Goal: Transaction & Acquisition: Book appointment/travel/reservation

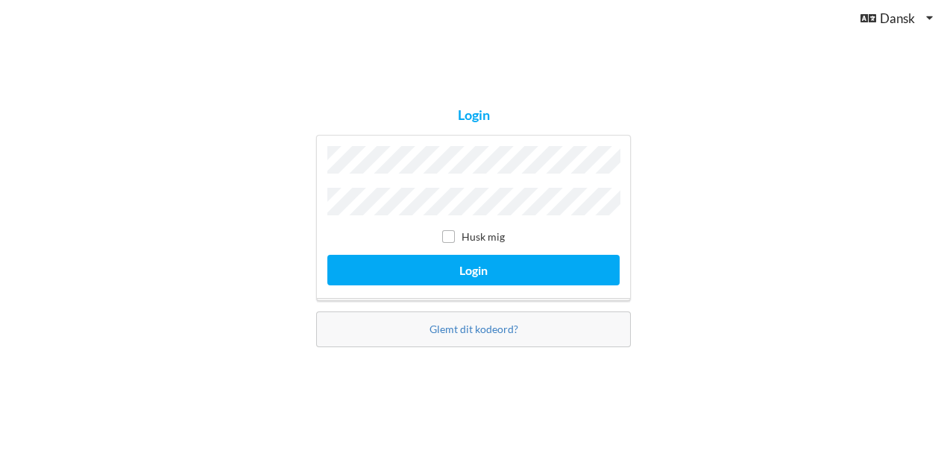
click at [456, 232] on label "Husk mig" at bounding box center [473, 236] width 63 height 13
click at [447, 232] on input "checkbox" at bounding box center [448, 236] width 13 height 13
checkbox input "true"
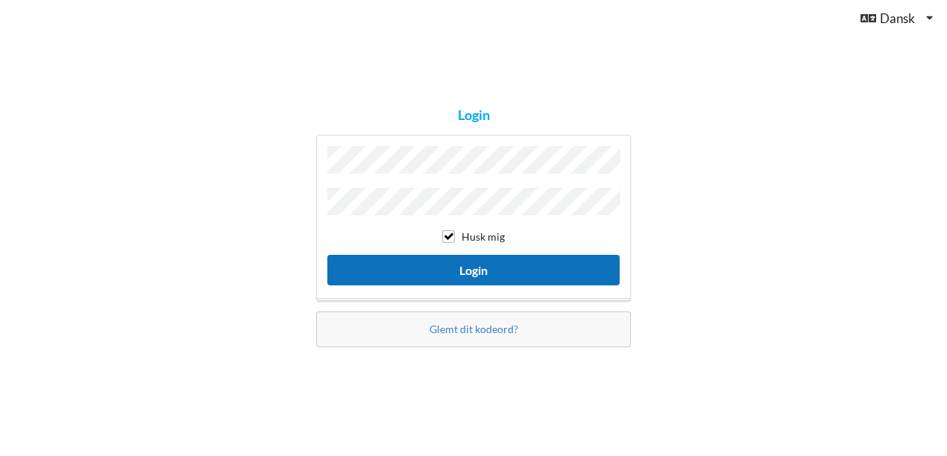
click at [454, 259] on button "Login" at bounding box center [473, 270] width 292 height 31
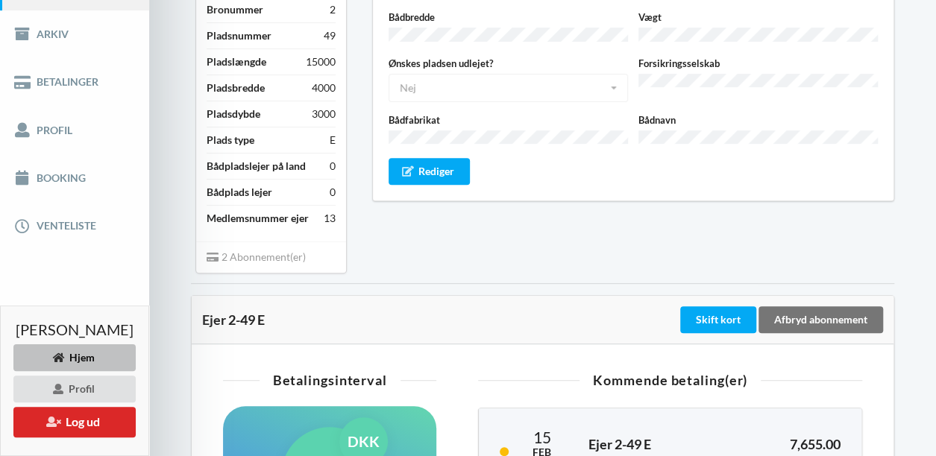
scroll to position [221, 0]
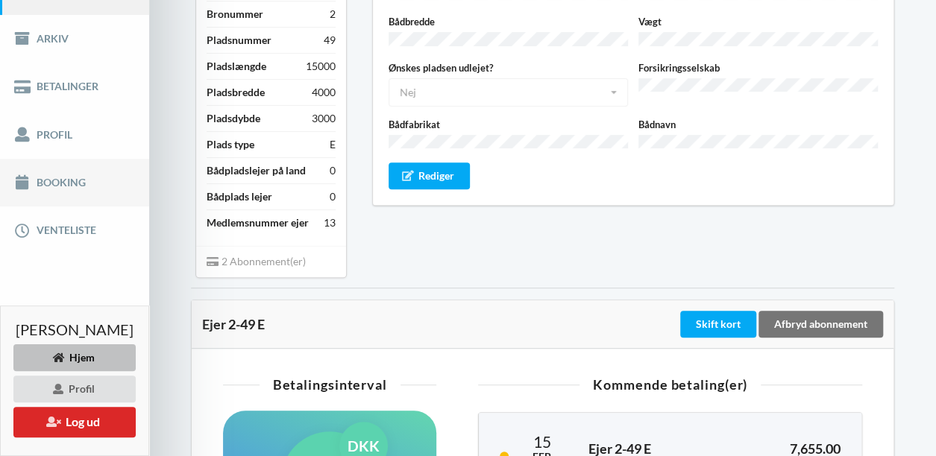
click at [54, 194] on link "Booking" at bounding box center [74, 183] width 149 height 48
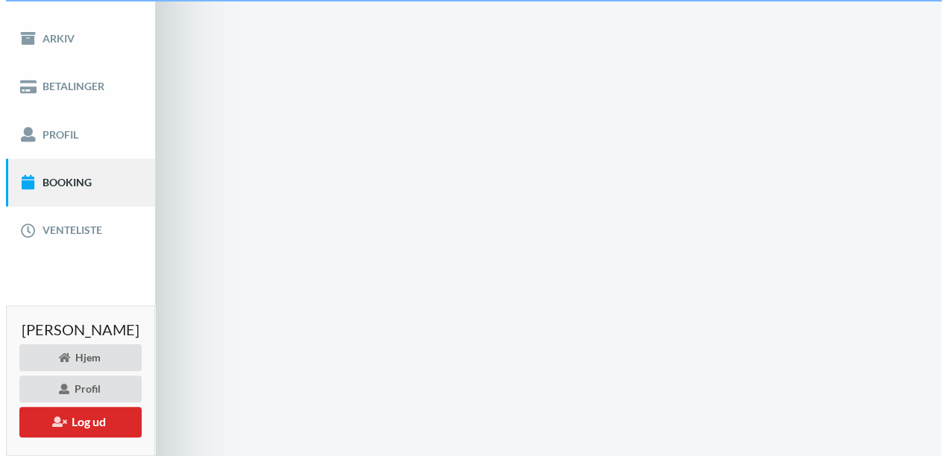
scroll to position [28, 0]
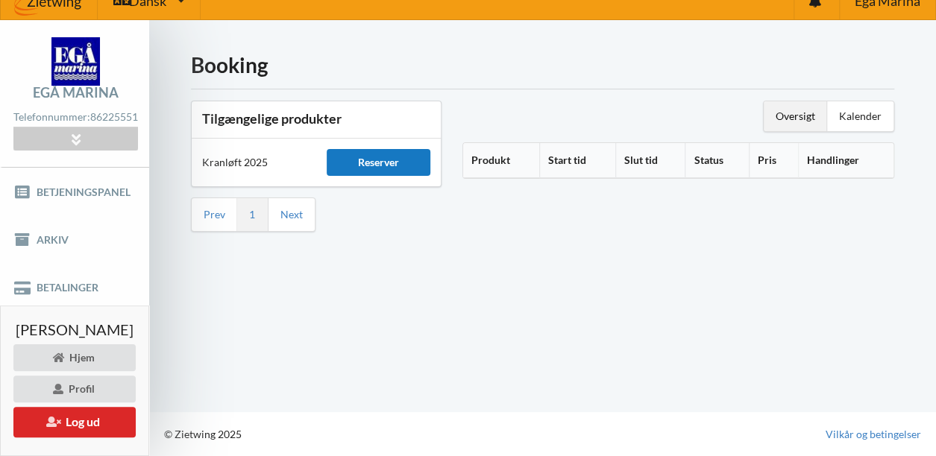
click at [399, 151] on div "Reserver" at bounding box center [379, 162] width 104 height 27
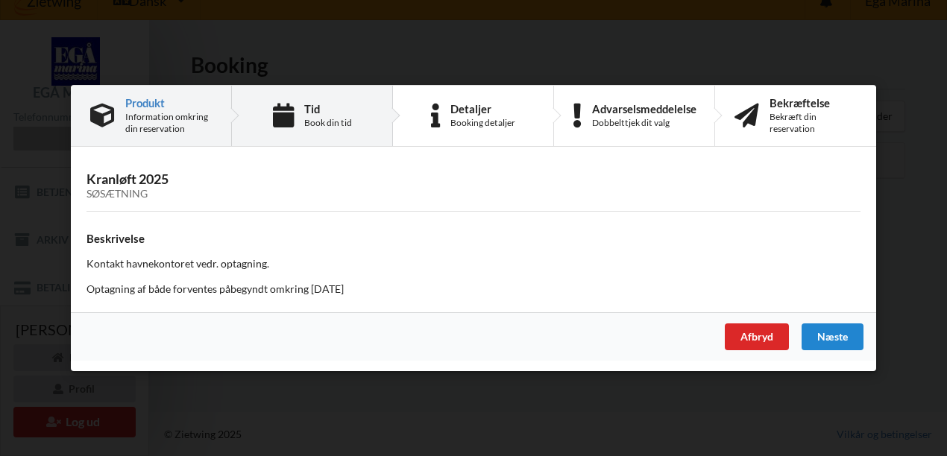
click at [310, 116] on div "Tid Book din tid" at bounding box center [328, 116] width 48 height 26
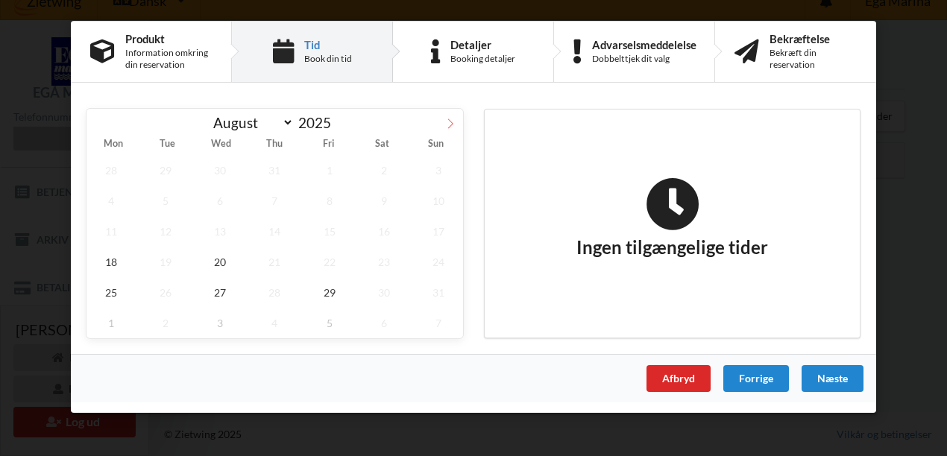
click at [450, 122] on icon at bounding box center [450, 124] width 10 height 10
select select "9"
click at [227, 192] on span "8" at bounding box center [219, 201] width 49 height 31
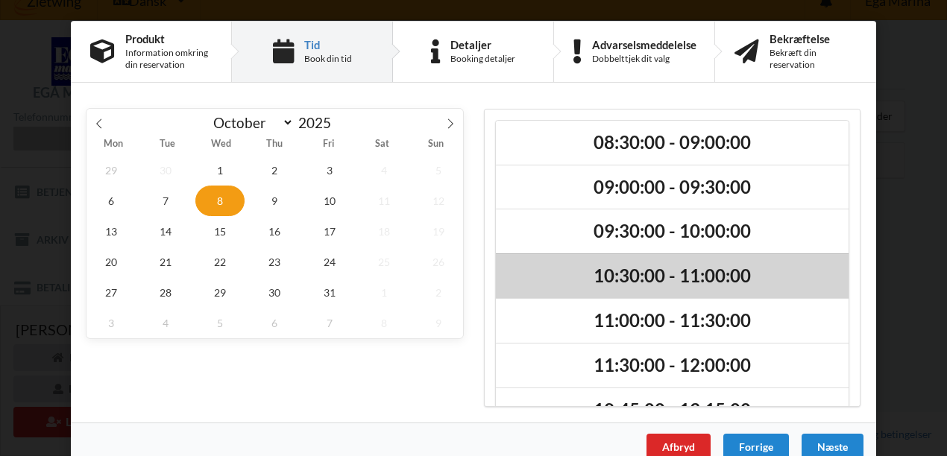
click at [593, 268] on h2 "10:30:00 - 11:00:00" at bounding box center [672, 276] width 332 height 23
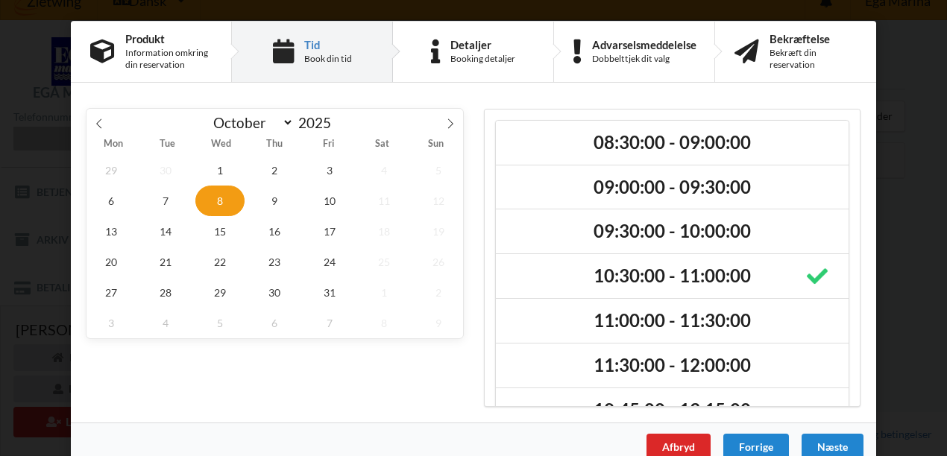
scroll to position [24, 0]
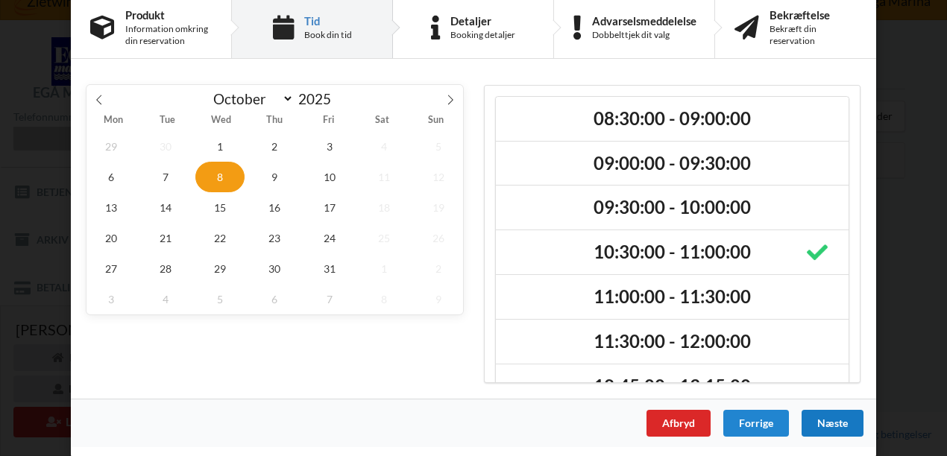
click at [827, 423] on div "Næste" at bounding box center [832, 423] width 62 height 27
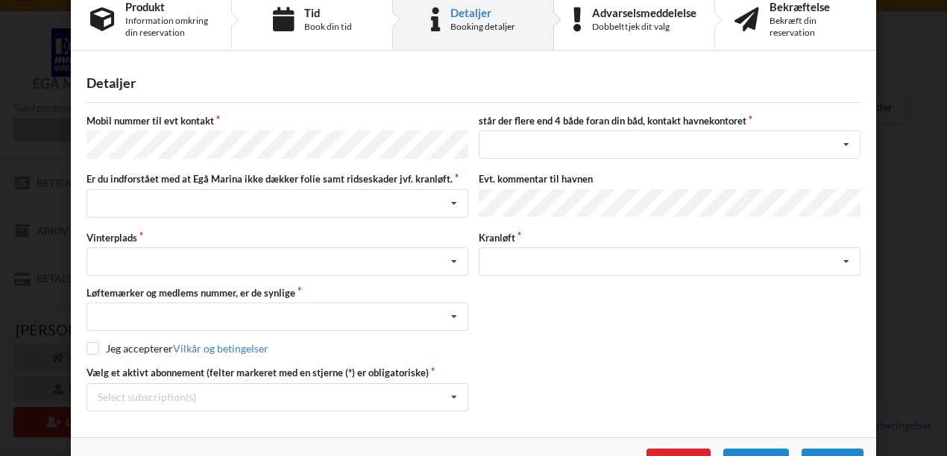
scroll to position [0, 0]
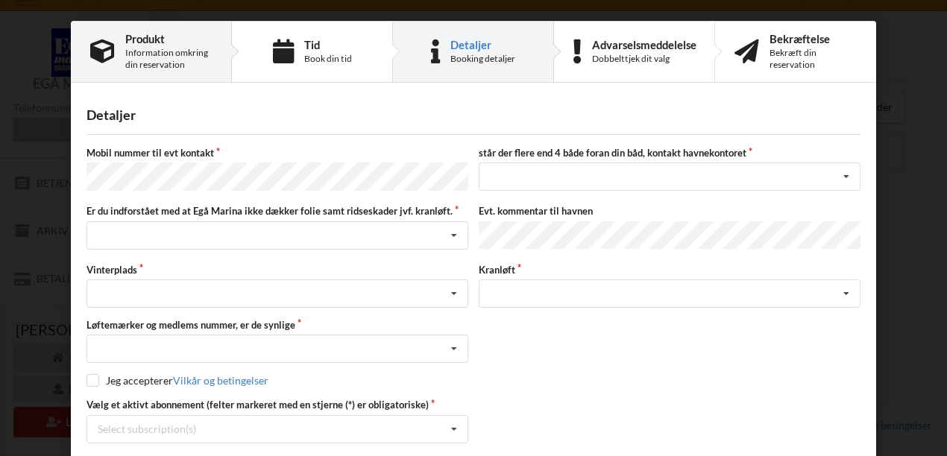
click at [166, 48] on div "Information omkring din reservation" at bounding box center [168, 59] width 86 height 24
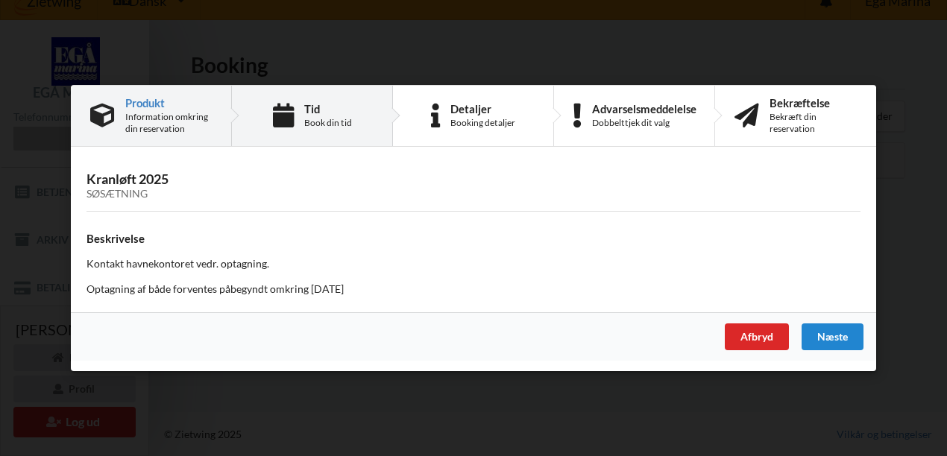
click at [309, 113] on div "Tid" at bounding box center [328, 109] width 48 height 12
select select "9"
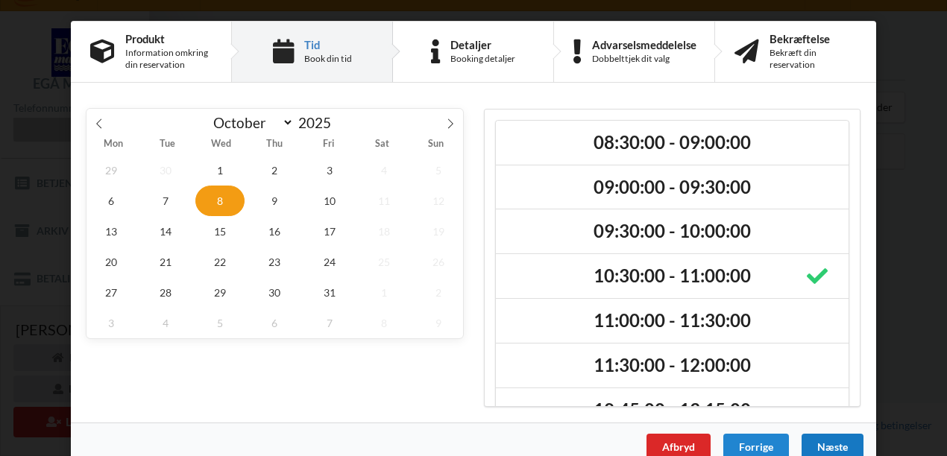
click at [834, 442] on div "Næste" at bounding box center [832, 447] width 62 height 27
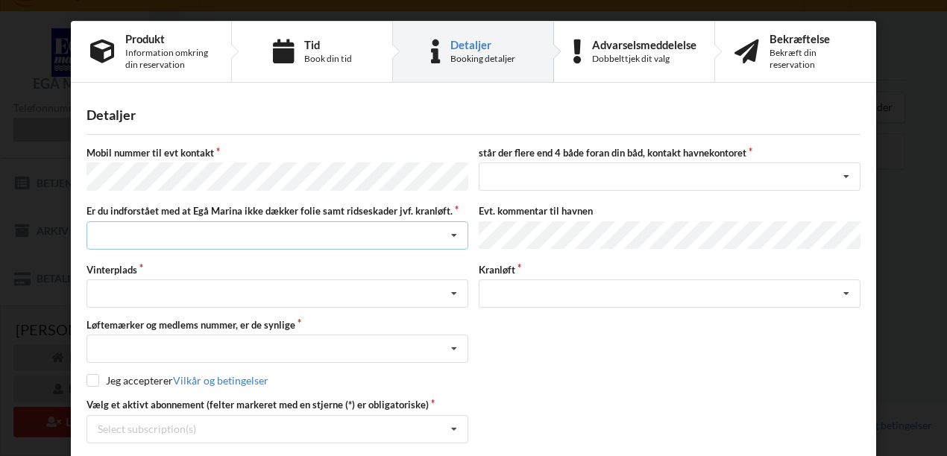
click at [188, 233] on div "Jeg har tæpper med og tager selv ansvaret for eventuelle folie samt ridseskader…" at bounding box center [277, 235] width 382 height 28
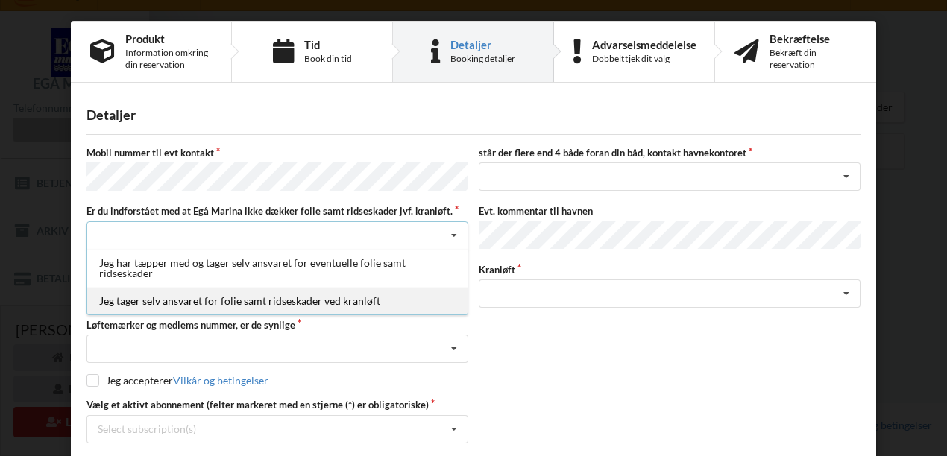
click at [182, 297] on div "Jeg tager selv ansvaret for folie samt ridseskader ved kranløft" at bounding box center [277, 301] width 380 height 28
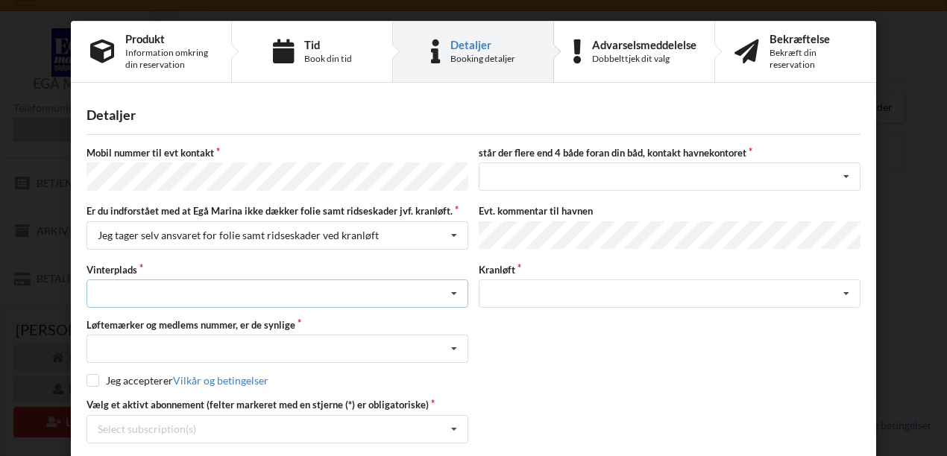
click at [174, 286] on div "Landplads nr. 1 Landplads nr. 2 Landplads nr.3 Landplads nr. 4 Landplads nr. 5 …" at bounding box center [277, 294] width 382 height 28
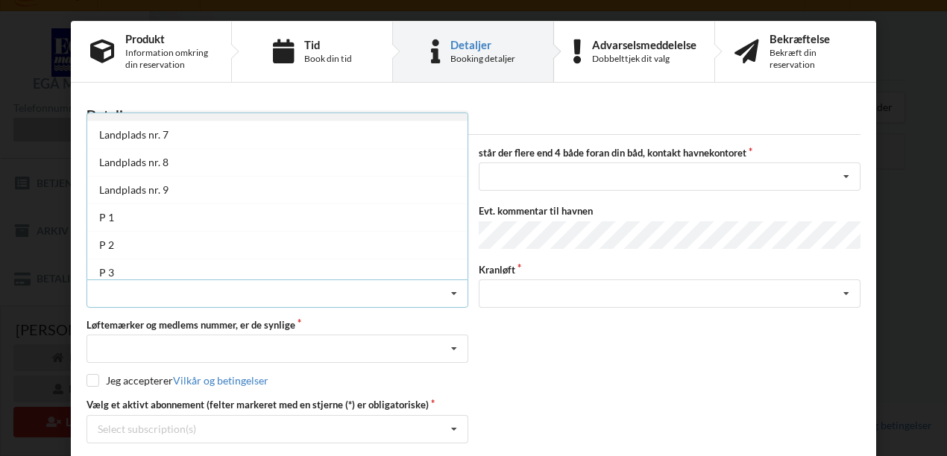
scroll to position [158, 0]
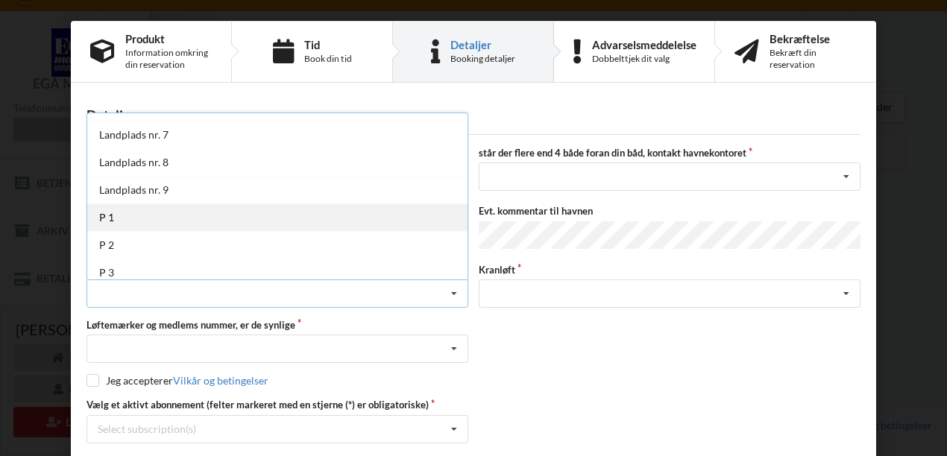
click at [130, 212] on div "P 1" at bounding box center [277, 218] width 380 height 28
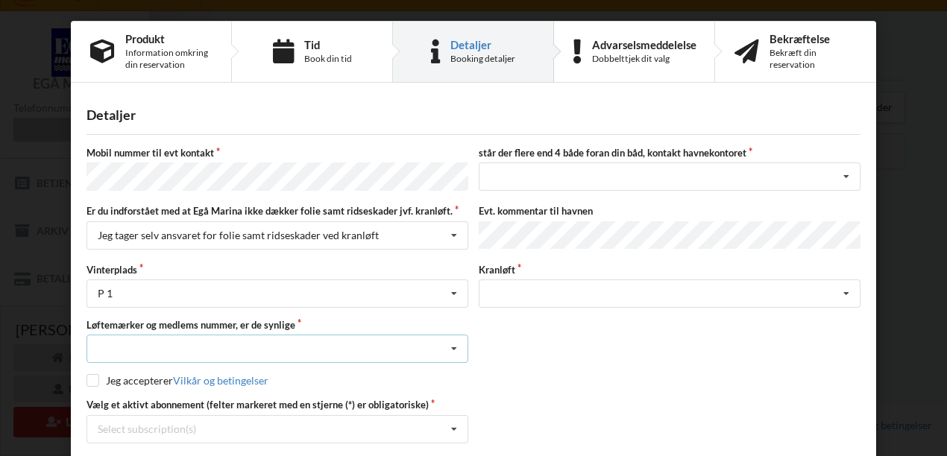
click at [153, 341] on div "Nej, jeg kontakter havnekontoret inden løftet Ja, mine mærker er synlige og int…" at bounding box center [277, 349] width 382 height 28
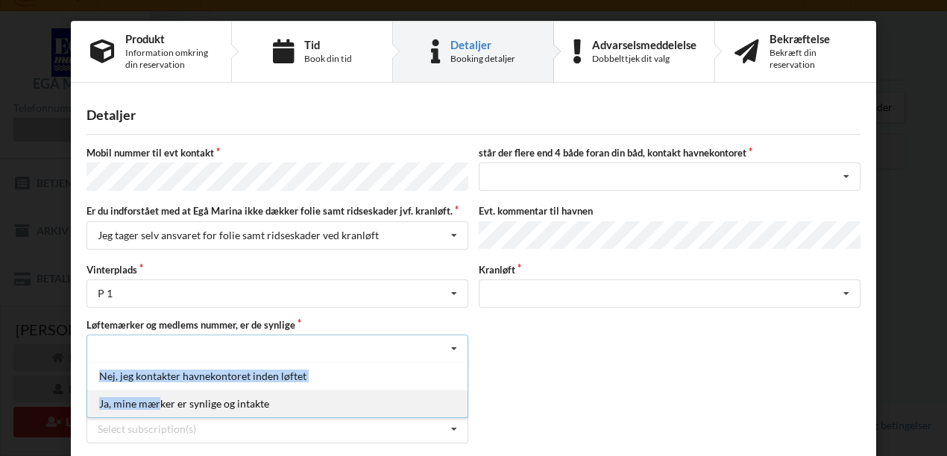
drag, startPoint x: 153, startPoint y: 341, endPoint x: 154, endPoint y: 398, distance: 57.4
click at [154, 363] on div "Nej, jeg kontakter havnekontoret inden løftet Ja, mine mærker er synlige og int…" at bounding box center [277, 349] width 382 height 28
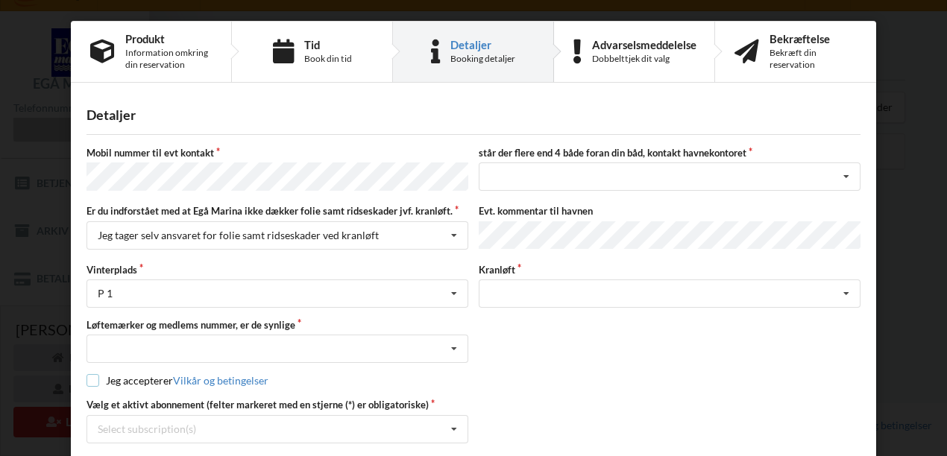
click at [86, 376] on input "checkbox" at bounding box center [92, 380] width 13 height 13
checkbox input "true"
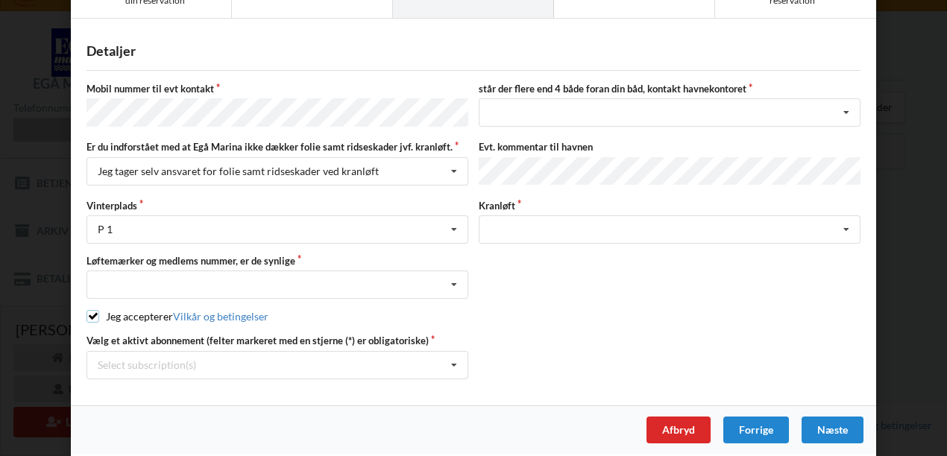
scroll to position [0, 0]
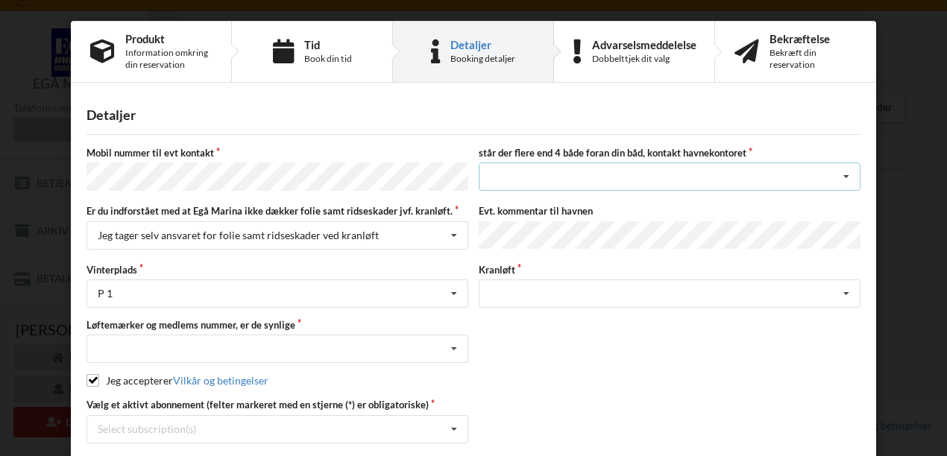
click at [582, 174] on div "nej ja" at bounding box center [670, 177] width 382 height 28
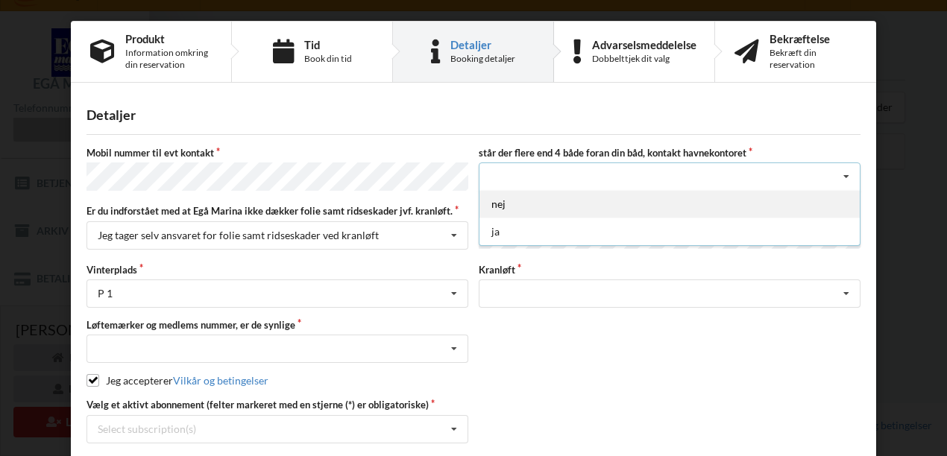
click at [540, 211] on div "nej" at bounding box center [669, 204] width 380 height 28
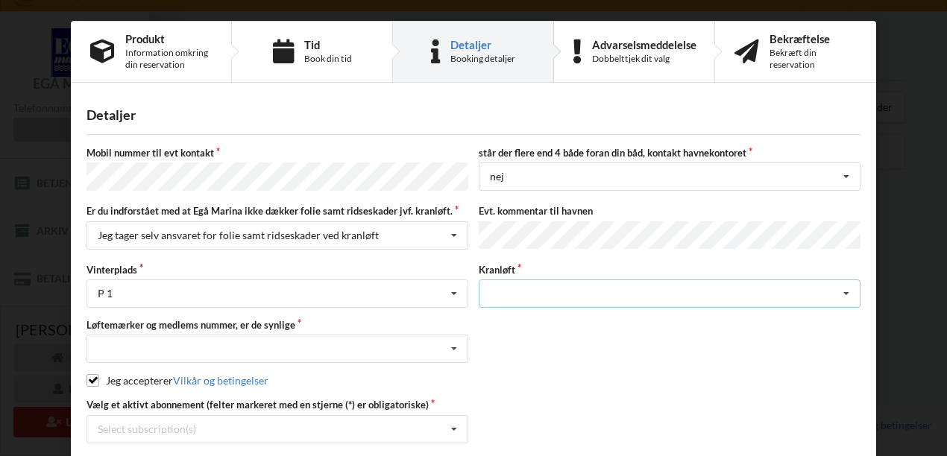
click at [528, 293] on div "Søsætning" at bounding box center [670, 294] width 382 height 28
click at [523, 373] on div "Jeg accepterer Vilkår og betingelser" at bounding box center [473, 380] width 774 height 15
